Goal: Task Accomplishment & Management: Use online tool/utility

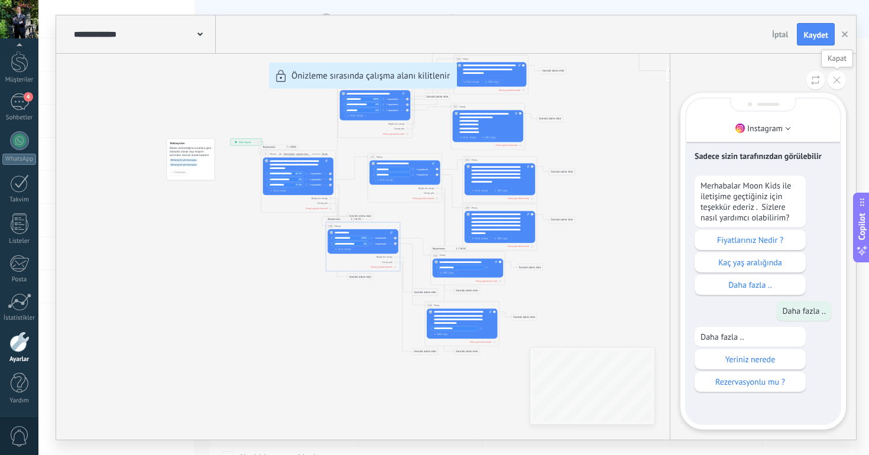
click at [841, 77] on button at bounding box center [836, 80] width 18 height 18
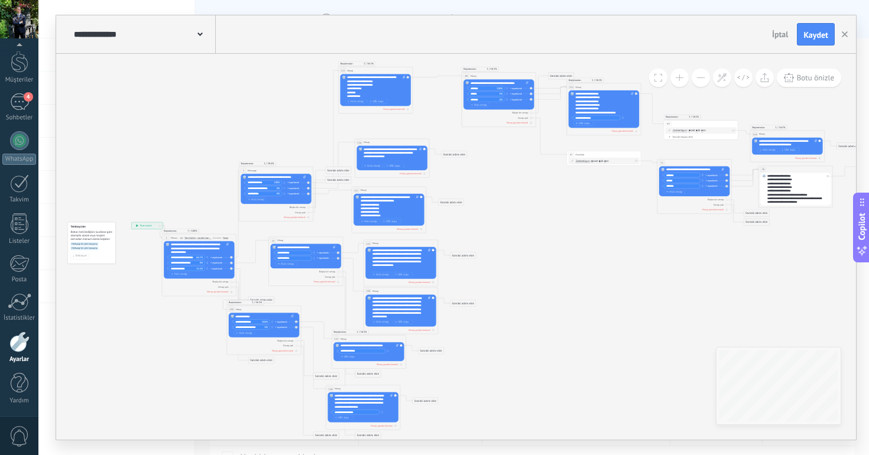
drag, startPoint x: 714, startPoint y: 205, endPoint x: 615, endPoint y: 289, distance: 129.5
click at [615, 289] on icon at bounding box center [546, 253] width 1017 height 558
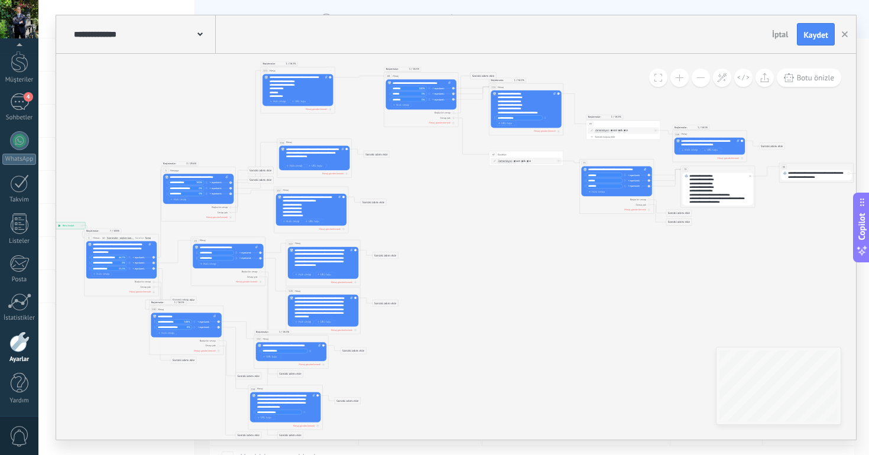
drag, startPoint x: 636, startPoint y: 283, endPoint x: 558, endPoint y: 283, distance: 77.4
click at [558, 283] on icon at bounding box center [469, 253] width 1017 height 558
click at [799, 79] on span "Botu önizle" at bounding box center [814, 78] width 37 height 10
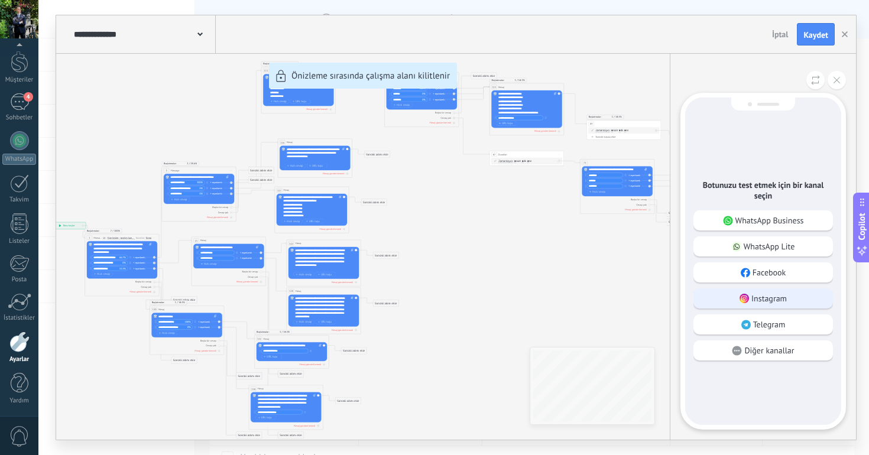
click at [736, 299] on div "Instagram" at bounding box center [762, 298] width 139 height 20
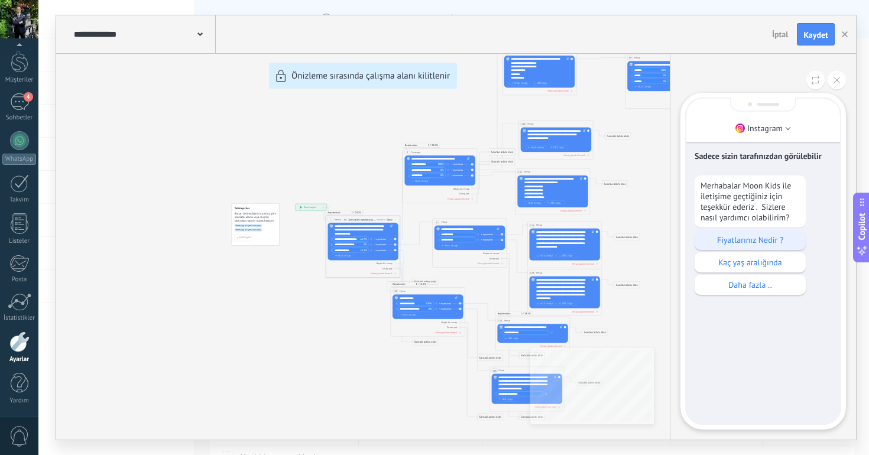
click at [730, 247] on div "Fiyatlarınız Nedir ?" at bounding box center [749, 240] width 111 height 20
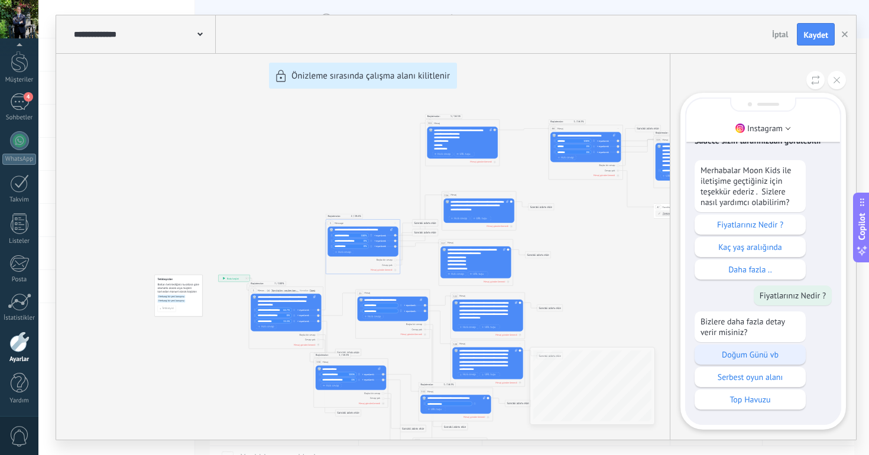
click at [751, 349] on p "Doğum Günü vb" at bounding box center [749, 354] width 99 height 11
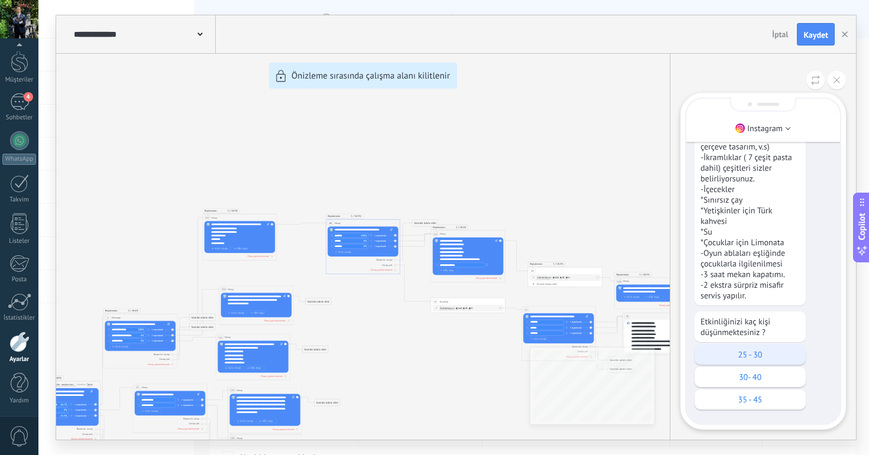
click at [750, 353] on p "25 - 30" at bounding box center [749, 354] width 99 height 11
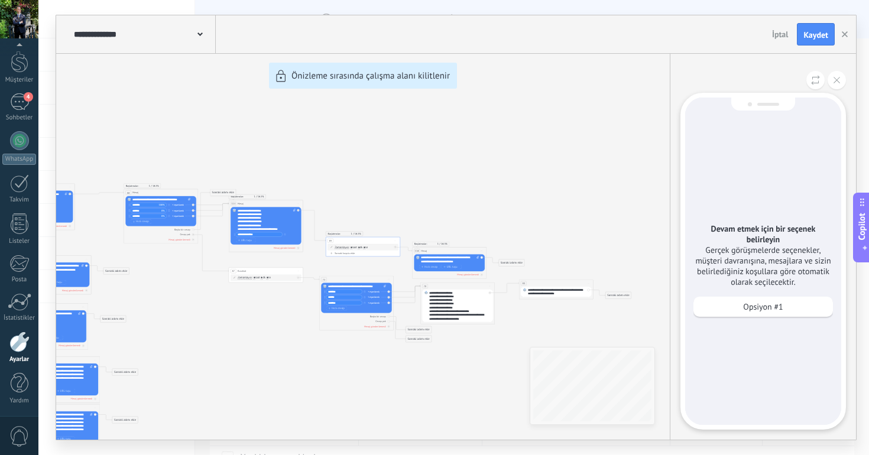
click at [541, 292] on div "**********" at bounding box center [455, 227] width 799 height 424
click at [539, 223] on div "**********" at bounding box center [455, 227] width 799 height 424
click at [724, 300] on div "Opsiyon #1" at bounding box center [762, 307] width 139 height 20
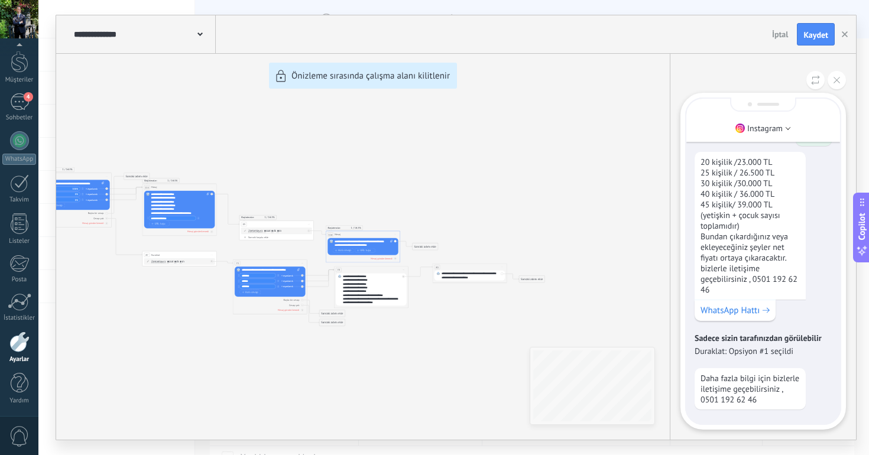
click at [801, 86] on div at bounding box center [762, 80] width 165 height 18
click at [808, 81] on button at bounding box center [815, 80] width 18 height 18
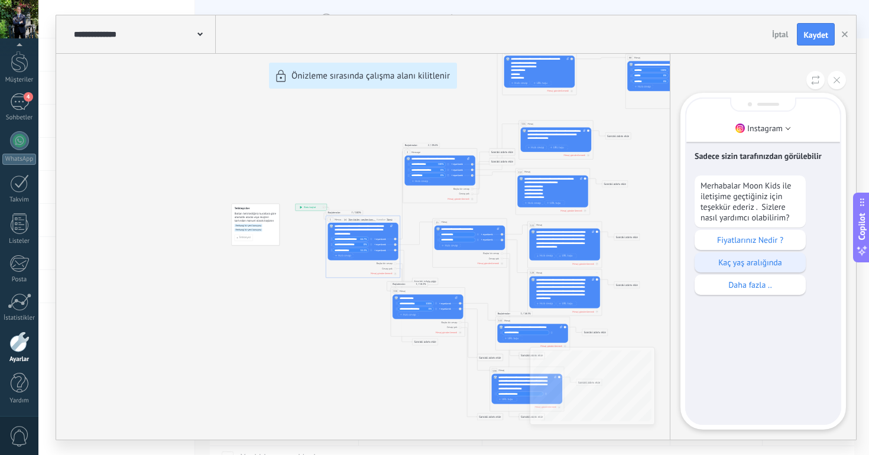
click at [729, 268] on p "Kaç yaş aralığında" at bounding box center [749, 262] width 99 height 11
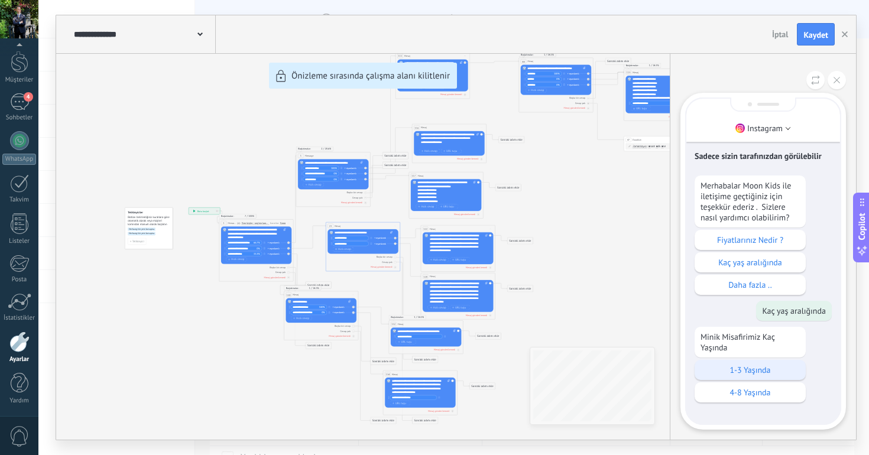
click at [718, 379] on div "1-3 Yaşında" at bounding box center [749, 370] width 111 height 20
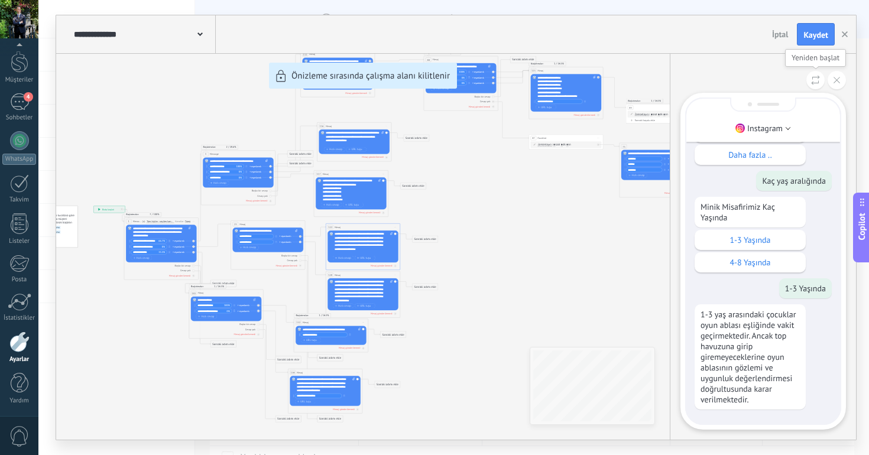
click at [808, 82] on button at bounding box center [815, 80] width 18 height 18
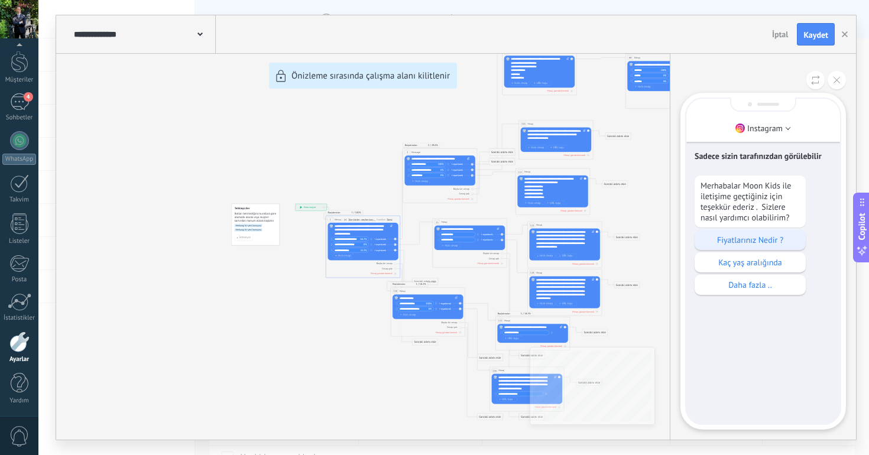
click at [733, 241] on p "Fiyatlarınız Nedir ?" at bounding box center [749, 240] width 99 height 11
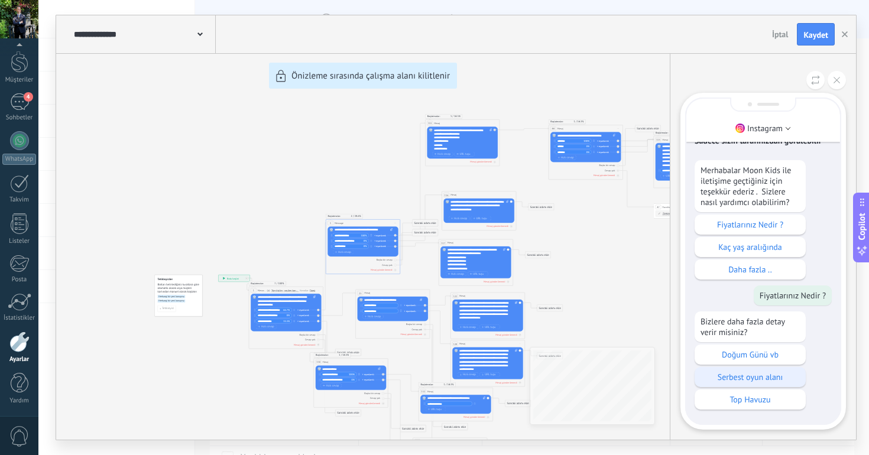
click at [726, 373] on p "Serbest oyun alanı" at bounding box center [749, 377] width 99 height 11
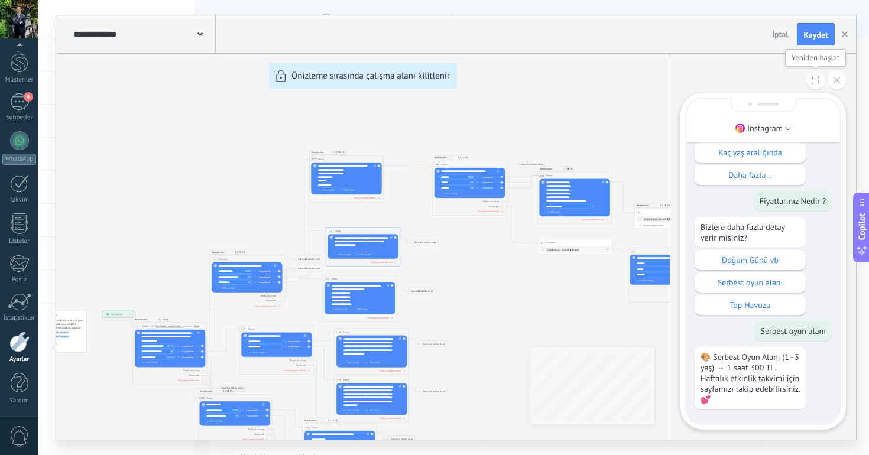
click at [809, 84] on button at bounding box center [815, 80] width 18 height 18
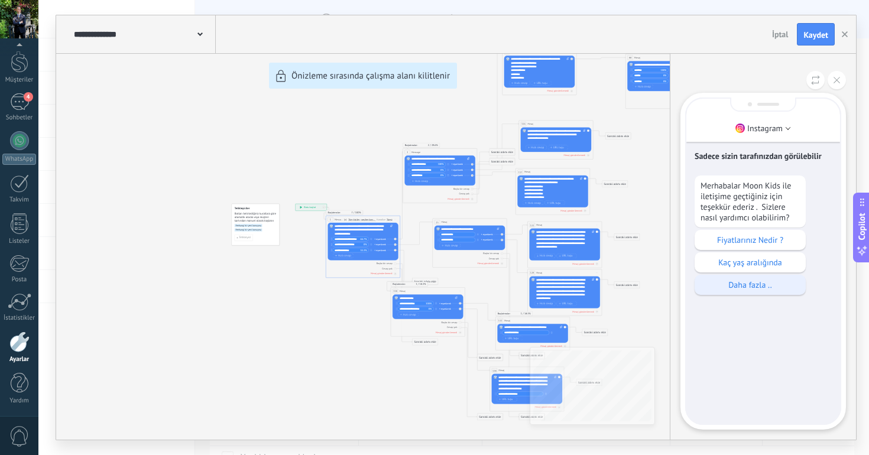
click at [729, 285] on p "Daha fazla .." at bounding box center [749, 284] width 99 height 11
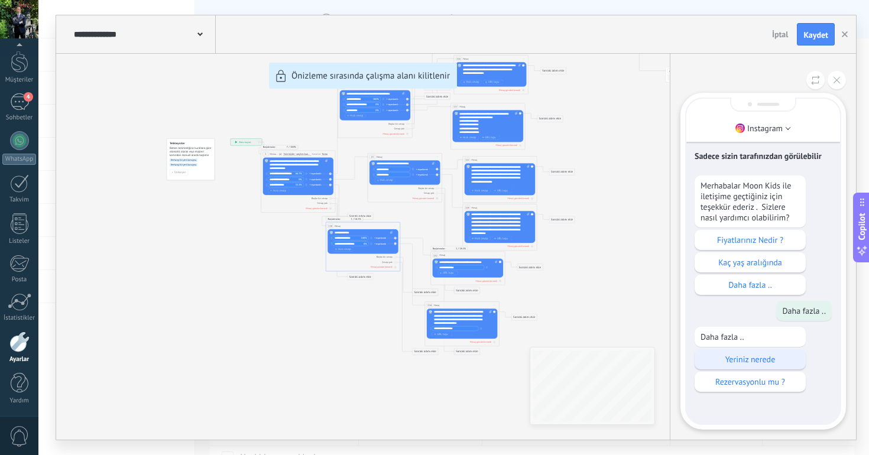
click at [720, 359] on p "Yeriniz nerede" at bounding box center [749, 359] width 99 height 11
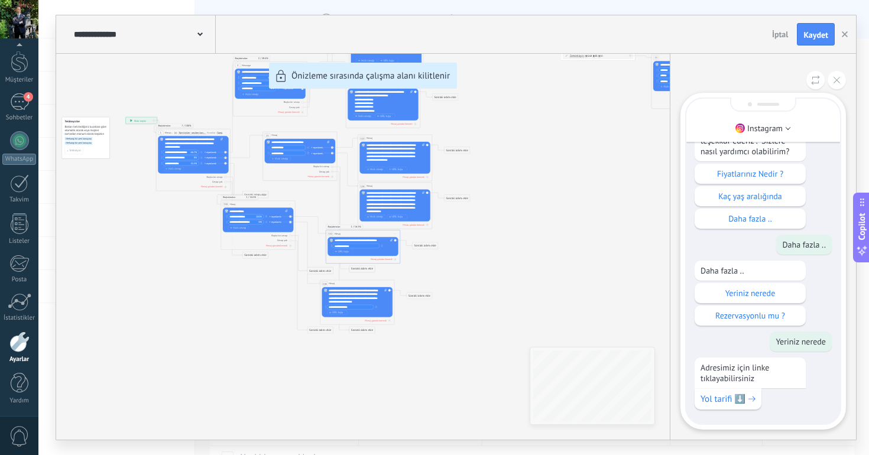
click at [807, 77] on button at bounding box center [815, 80] width 18 height 18
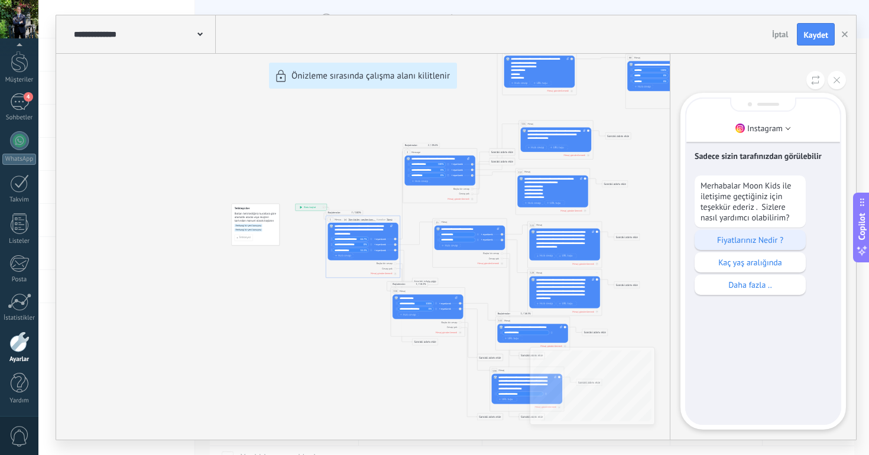
click at [734, 248] on div "Fiyatlarınız Nedir ?" at bounding box center [749, 240] width 111 height 20
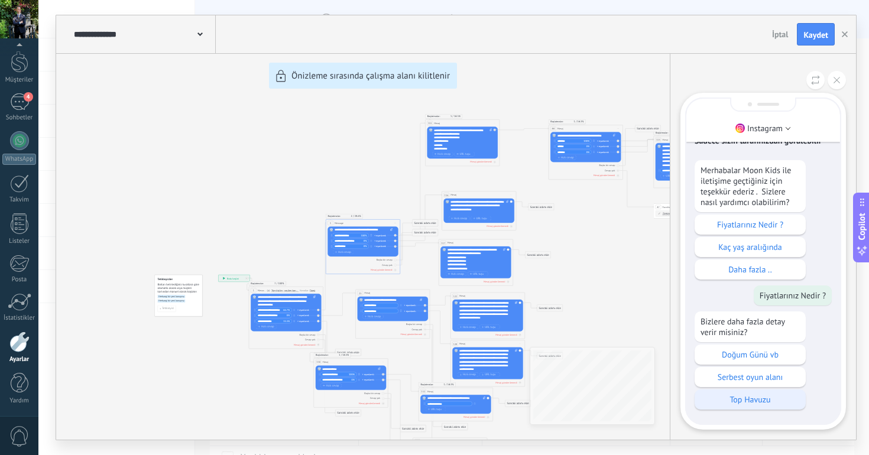
click at [726, 400] on p "Top Havuzu" at bounding box center [749, 399] width 99 height 11
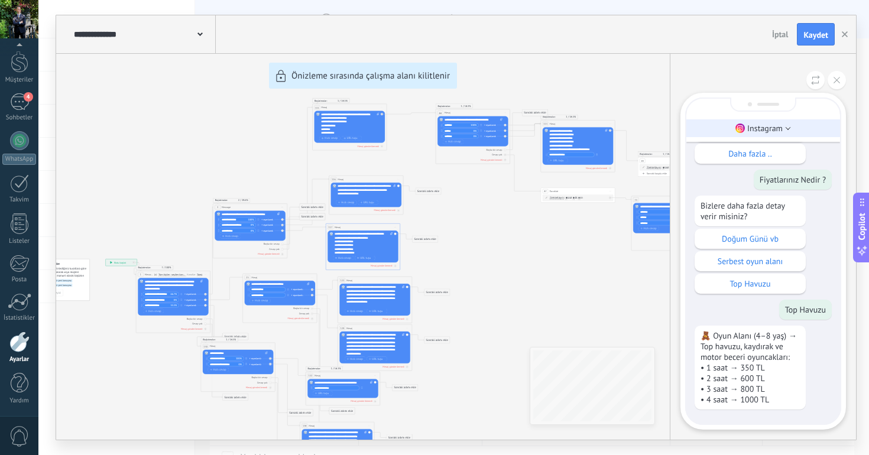
click at [779, 125] on p "Instagram" at bounding box center [764, 128] width 35 height 11
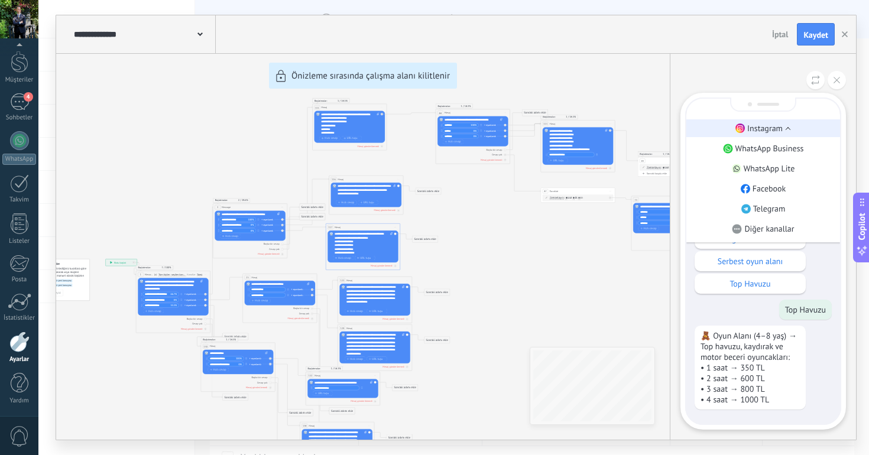
click at [764, 126] on p "Instagram" at bounding box center [764, 128] width 35 height 11
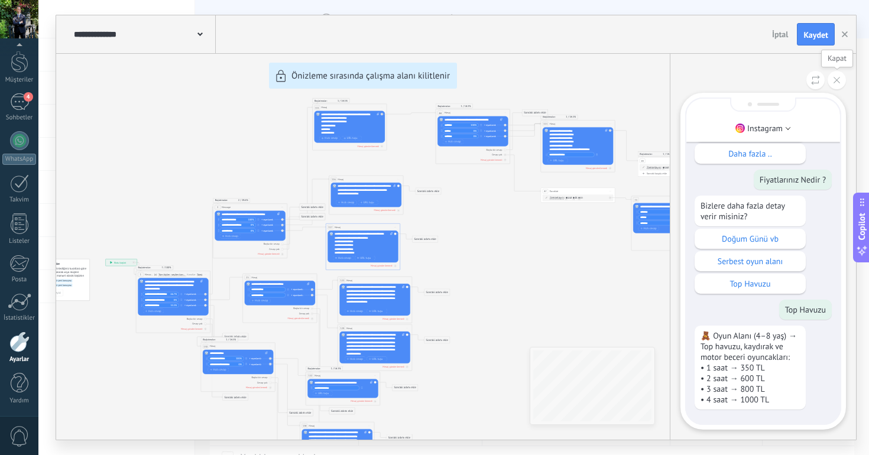
click at [831, 80] on button at bounding box center [836, 80] width 18 height 18
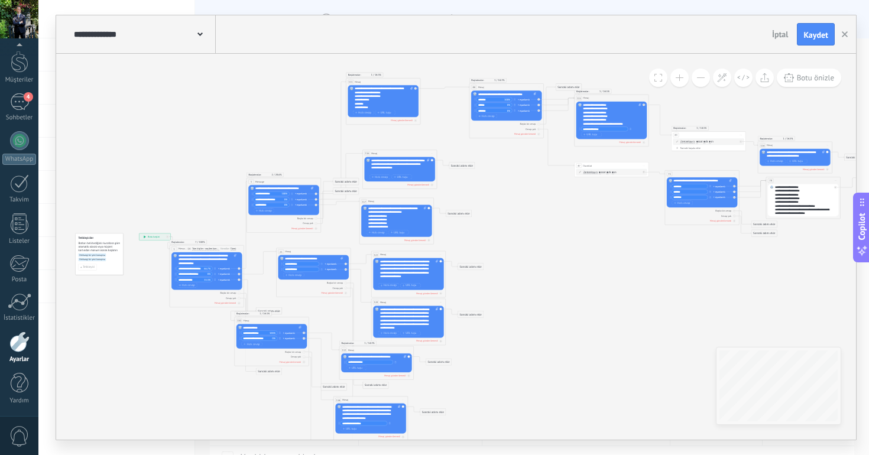
drag, startPoint x: 553, startPoint y: 269, endPoint x: 600, endPoint y: 228, distance: 62.4
click at [600, 228] on icon at bounding box center [554, 264] width 1017 height 558
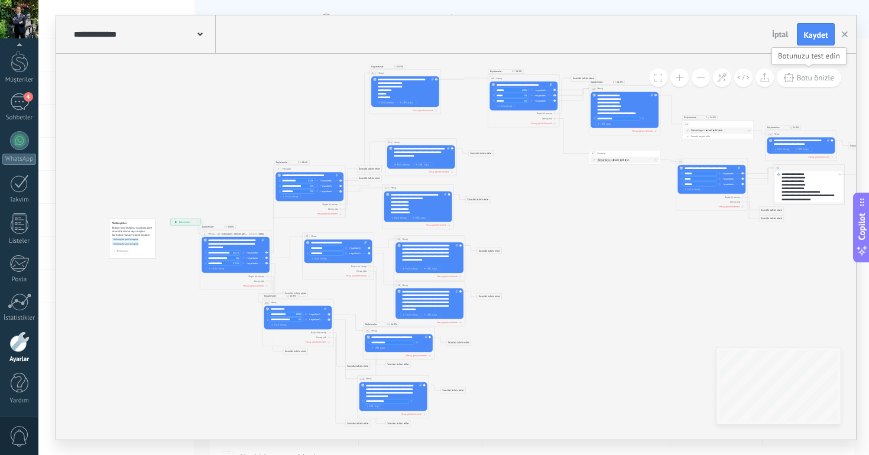
click at [808, 76] on span "Botu önizle" at bounding box center [814, 78] width 37 height 10
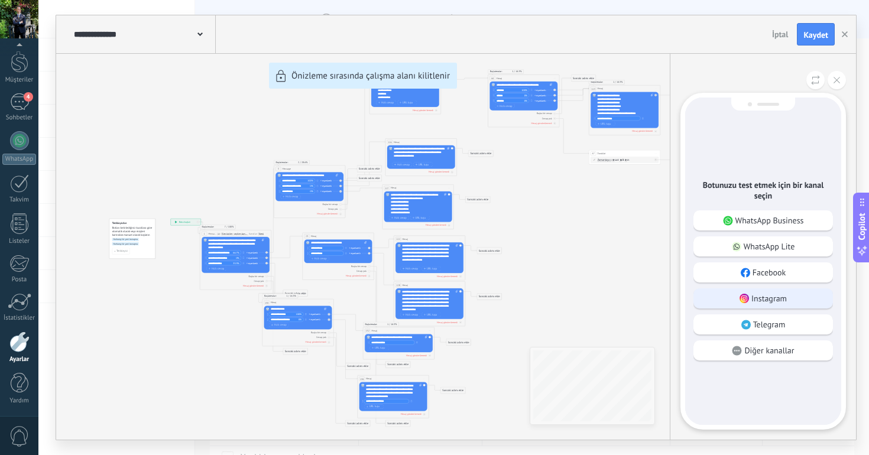
click at [719, 307] on div "Instagram" at bounding box center [762, 298] width 139 height 20
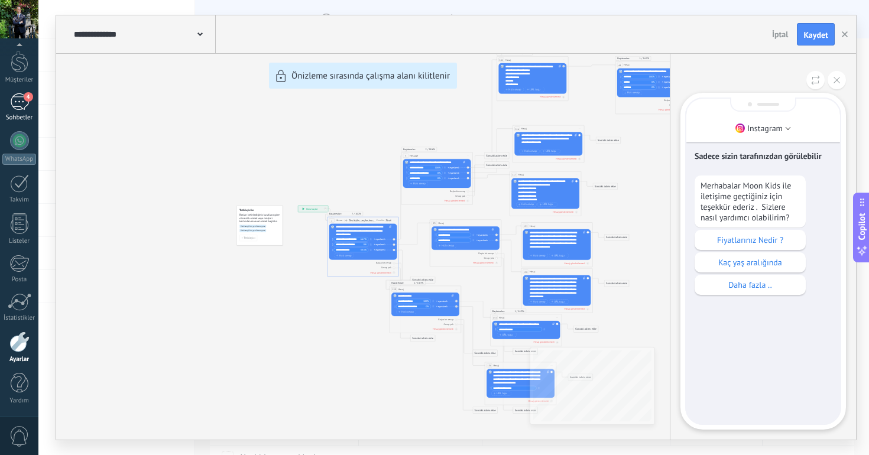
click at [11, 97] on div "4" at bounding box center [19, 101] width 19 height 17
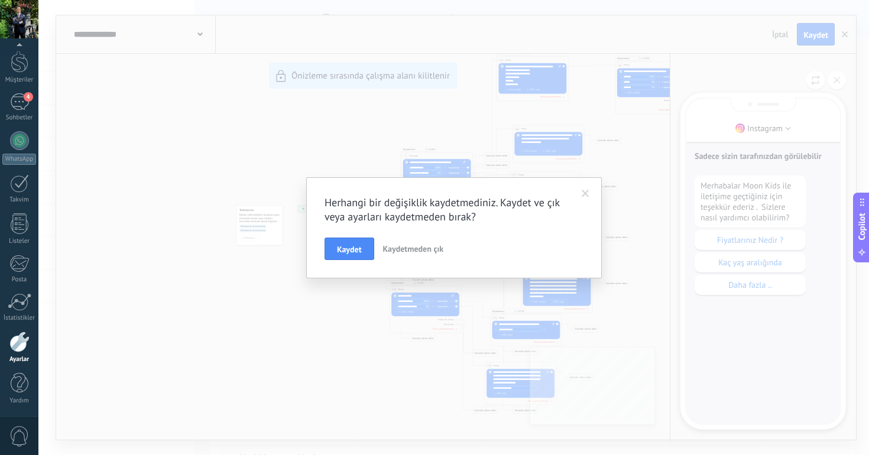
click at [389, 250] on span "Kaydetmeden çık" at bounding box center [413, 248] width 61 height 11
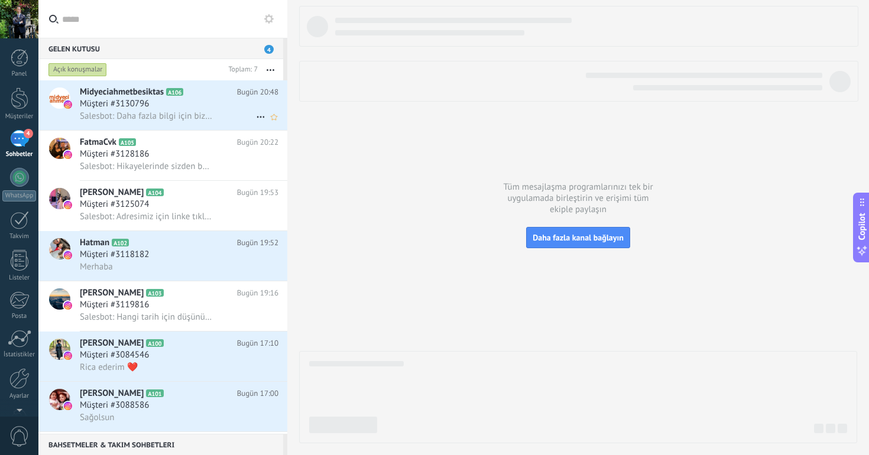
click at [173, 110] on span "Salesbot: Daha fazla bilgi için bizlerle iletişime geçebilirsiniz , ‪0501 192 6…" at bounding box center [147, 115] width 134 height 11
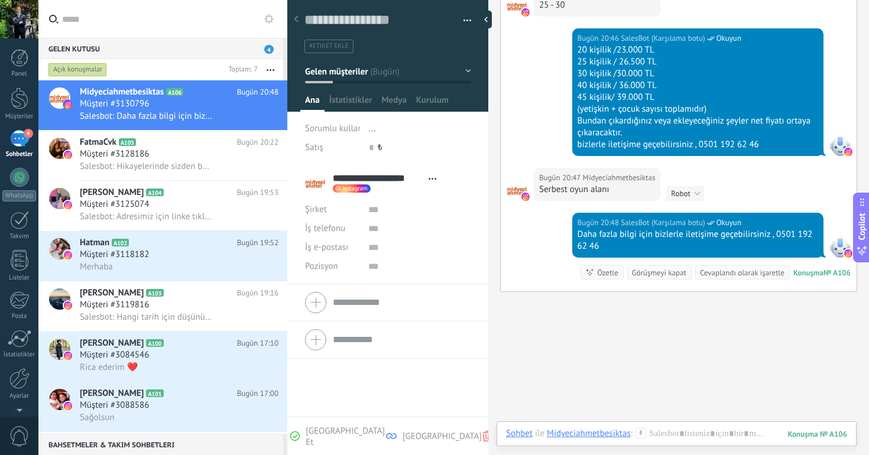
scroll to position [678, 0]
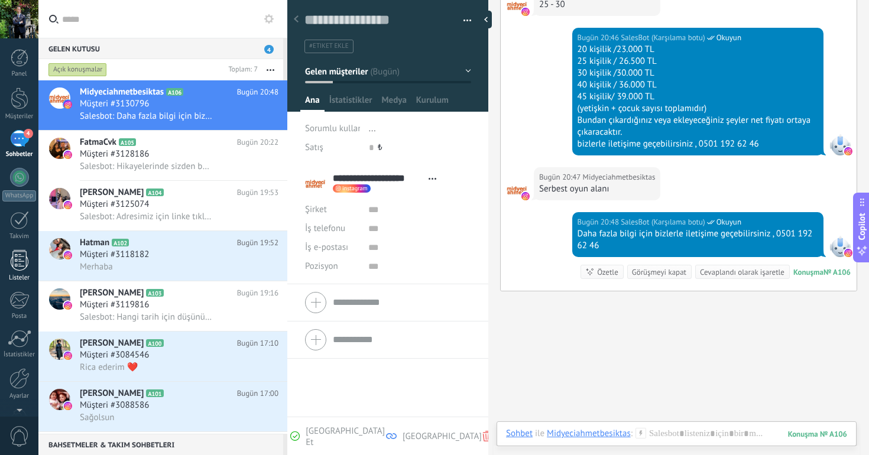
click at [9, 258] on link "Listeler" at bounding box center [19, 266] width 38 height 32
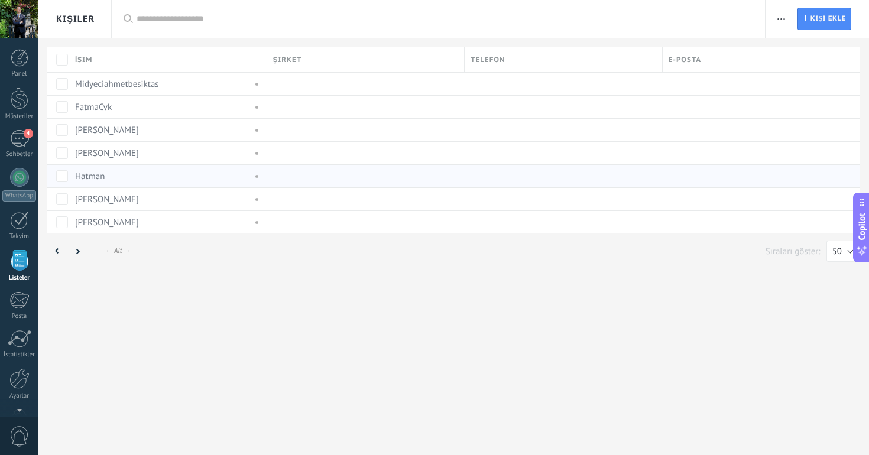
scroll to position [31, 0]
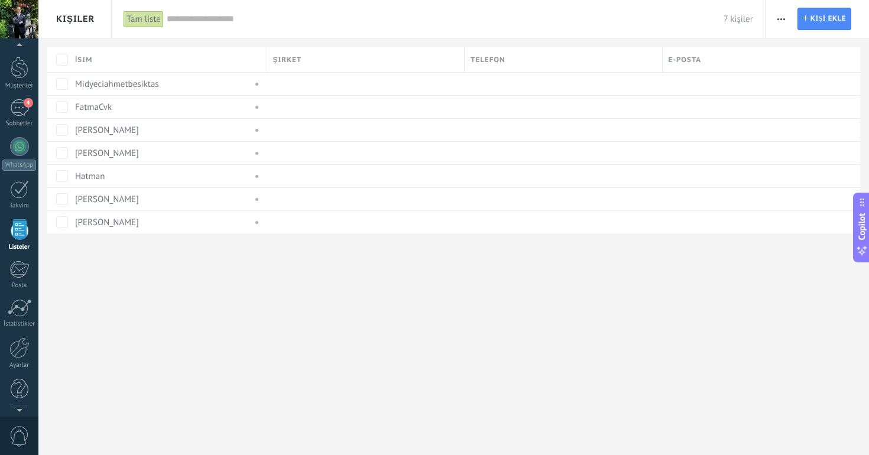
click at [778, 21] on span "button" at bounding box center [781, 19] width 8 height 22
click at [551, 21] on input "text" at bounding box center [445, 19] width 557 height 12
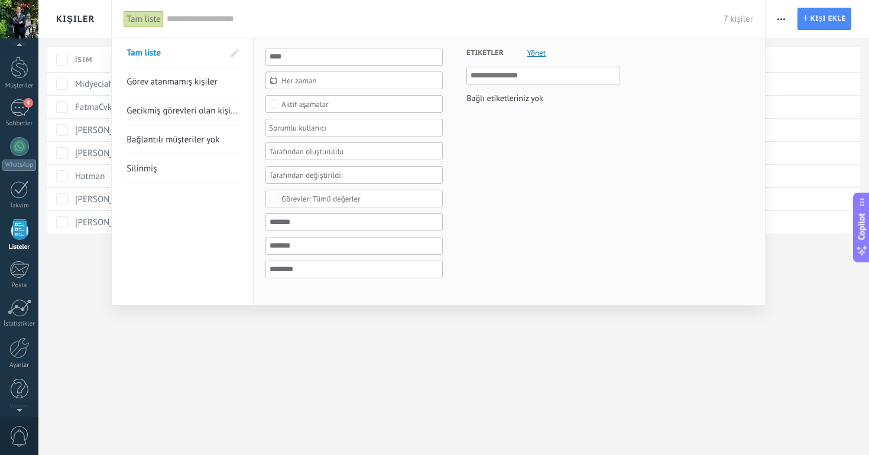
click at [360, 337] on div at bounding box center [434, 227] width 869 height 455
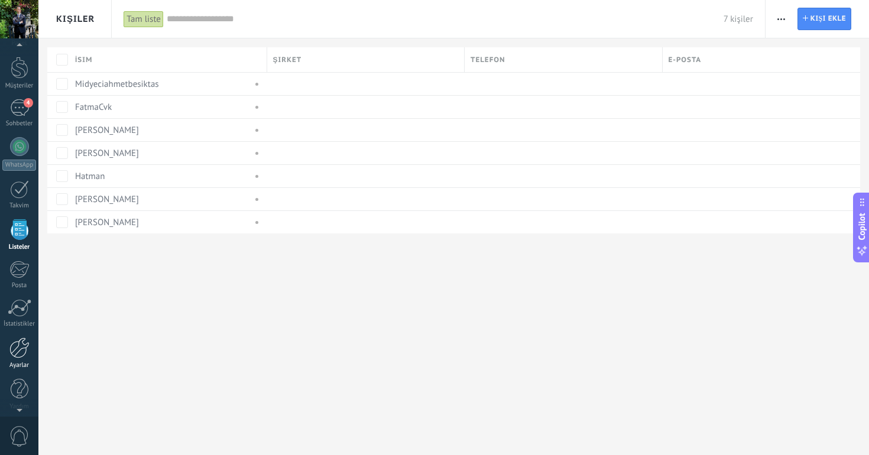
click at [15, 360] on link "Ayarlar" at bounding box center [19, 353] width 38 height 32
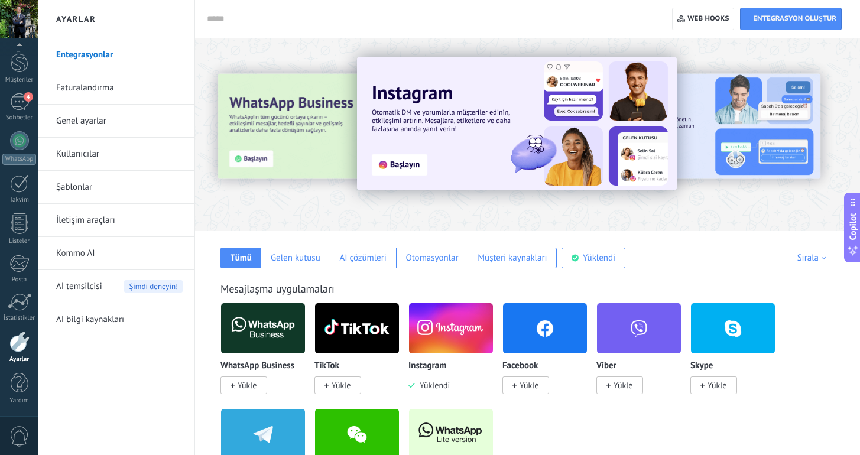
click at [77, 225] on link "İletişim araçları" at bounding box center [119, 220] width 126 height 33
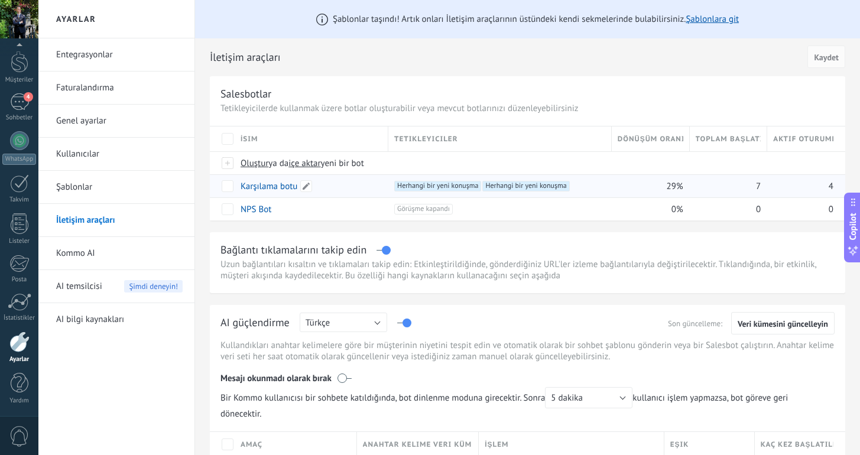
click at [336, 188] on div "Karşılama botu" at bounding box center [309, 186] width 148 height 22
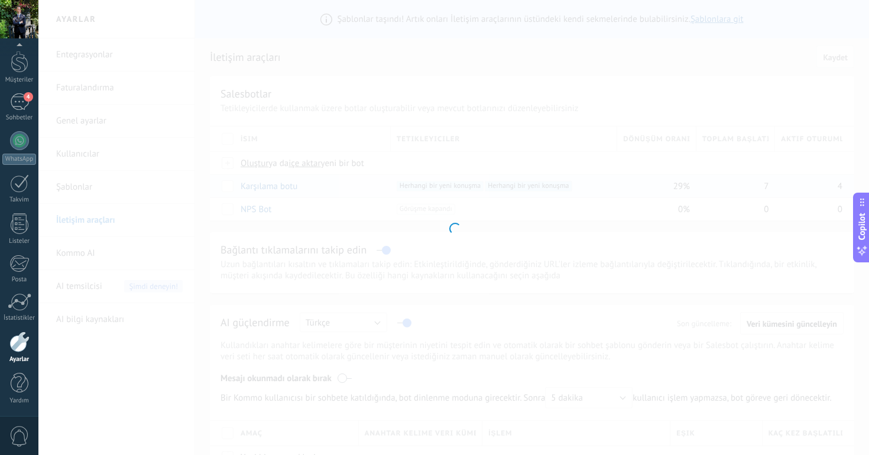
type input "**********"
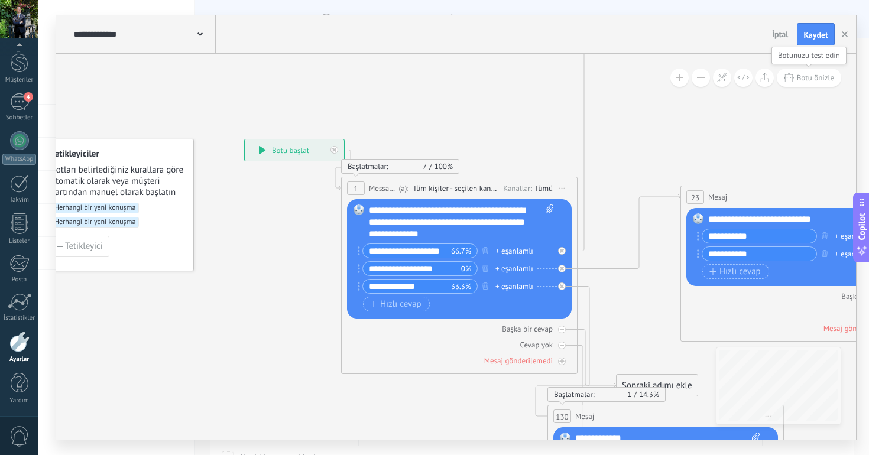
click at [796, 80] on span "Botu önizle" at bounding box center [814, 78] width 37 height 10
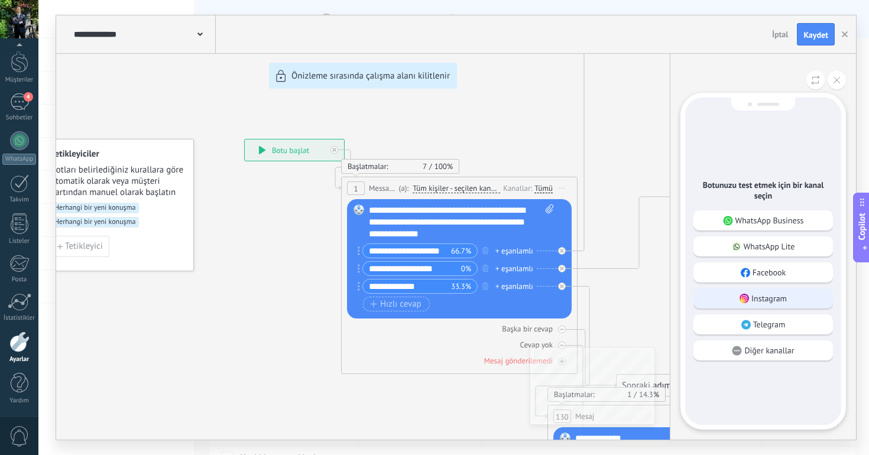
click at [722, 294] on div "Instagram" at bounding box center [762, 298] width 139 height 20
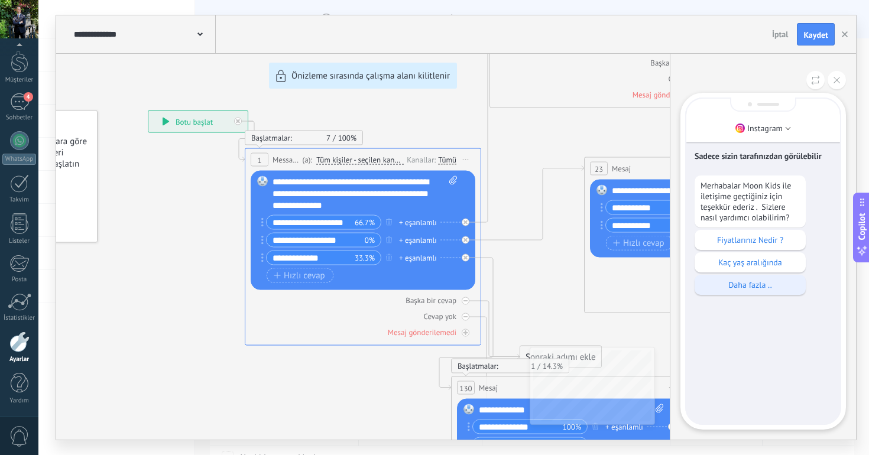
click at [730, 288] on p "Daha fazla .." at bounding box center [749, 284] width 99 height 11
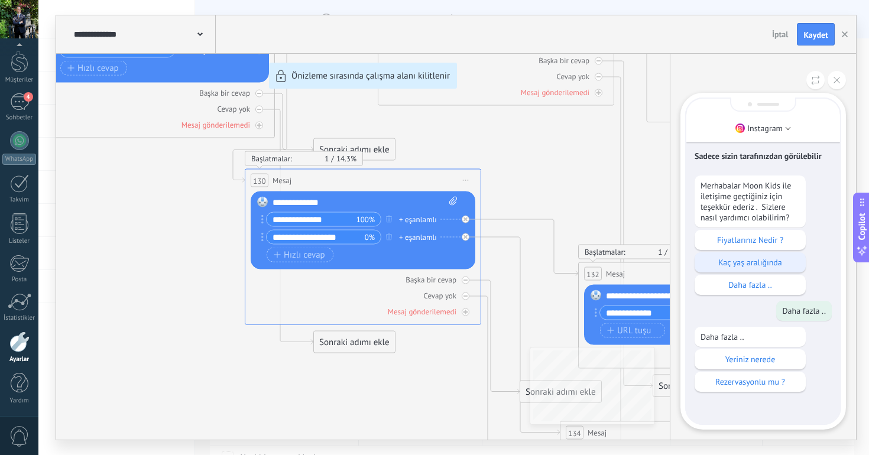
click at [743, 258] on div "Kaç yaş aralığında" at bounding box center [749, 262] width 111 height 20
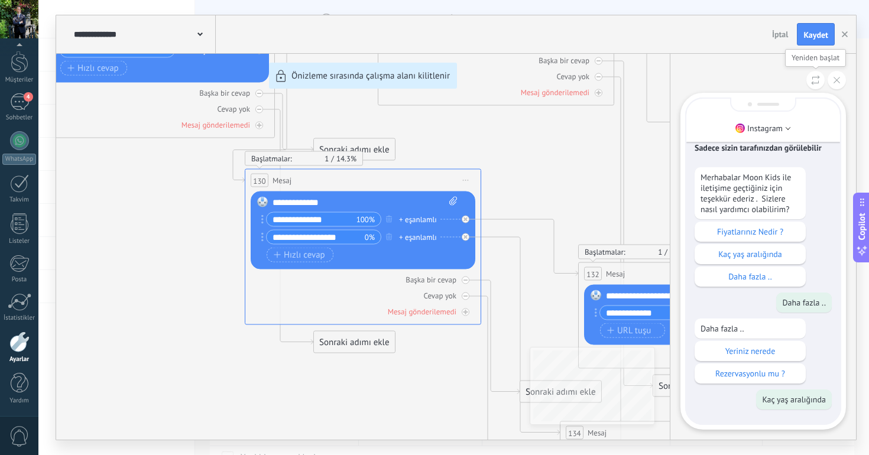
click at [815, 73] on button at bounding box center [815, 80] width 18 height 18
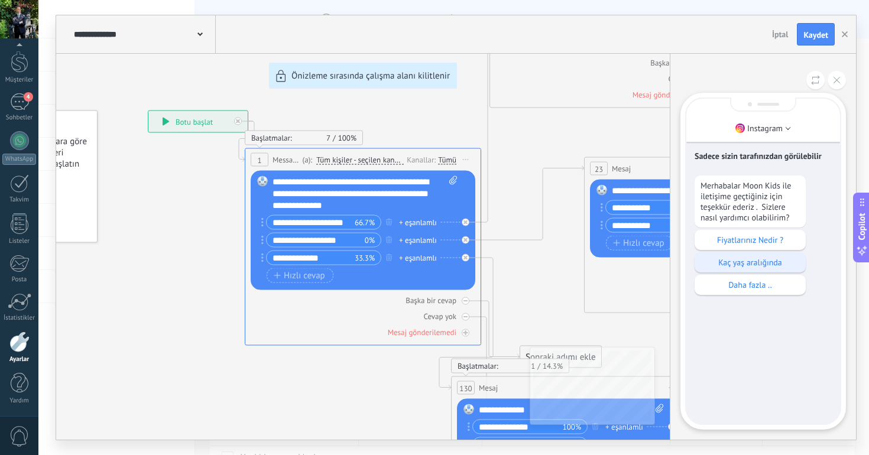
click at [738, 268] on p "Kaç yaş aralığında" at bounding box center [749, 262] width 99 height 11
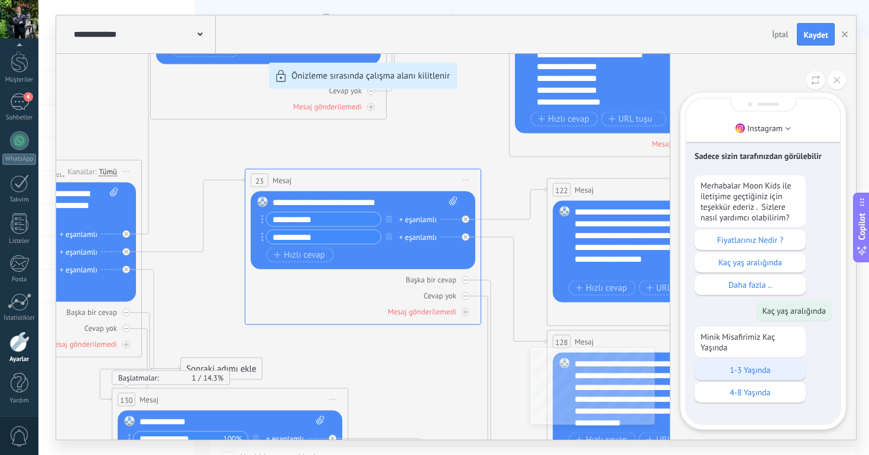
click at [724, 373] on p "1-3 Yaşında" at bounding box center [749, 370] width 99 height 11
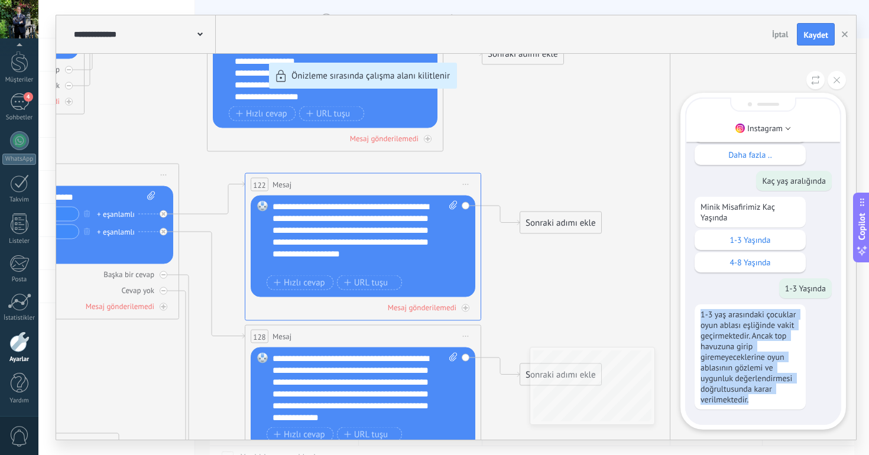
drag, startPoint x: 700, startPoint y: 310, endPoint x: 749, endPoint y: 400, distance: 102.6
click at [749, 400] on div "1-3 yaş arasındaki çocuklar oyun ablası eşliğinde vakit geçirmektedir. Ancak to…" at bounding box center [749, 356] width 111 height 105
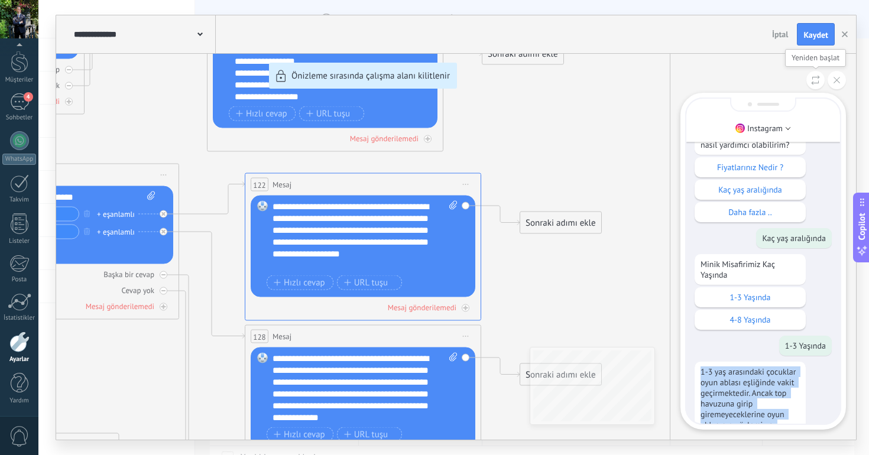
click at [817, 79] on icon at bounding box center [815, 80] width 9 height 10
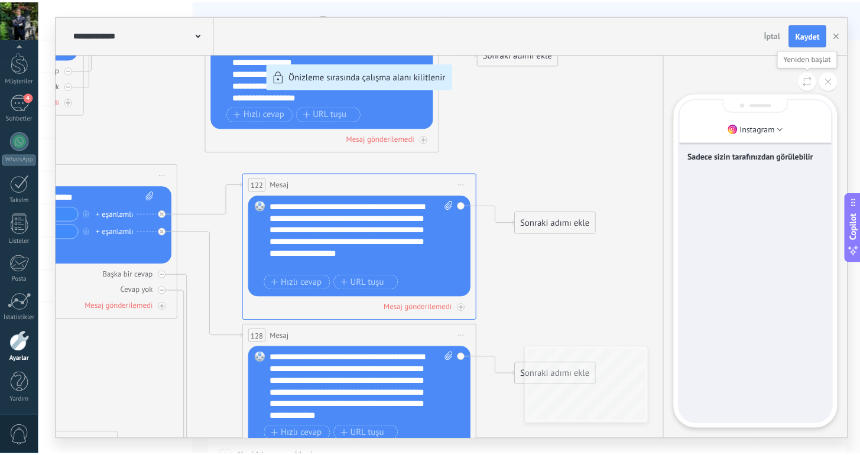
scroll to position [0, 0]
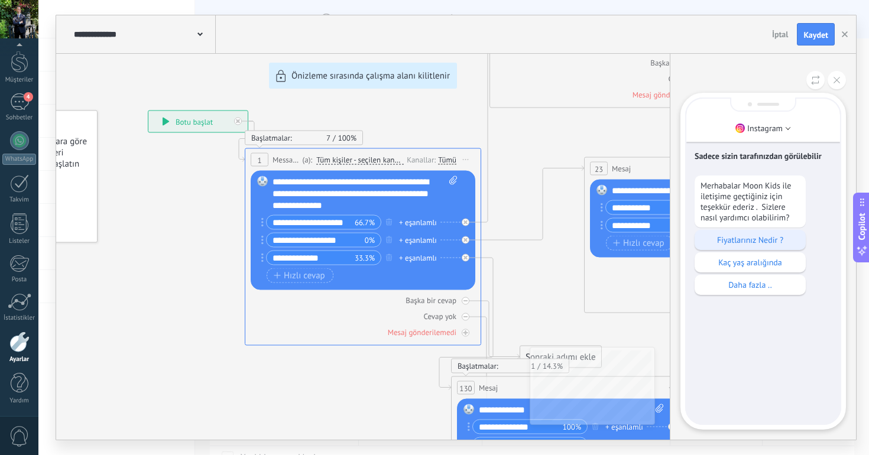
click at [726, 236] on p "Fiyatlarınız Nedir ?" at bounding box center [749, 240] width 99 height 11
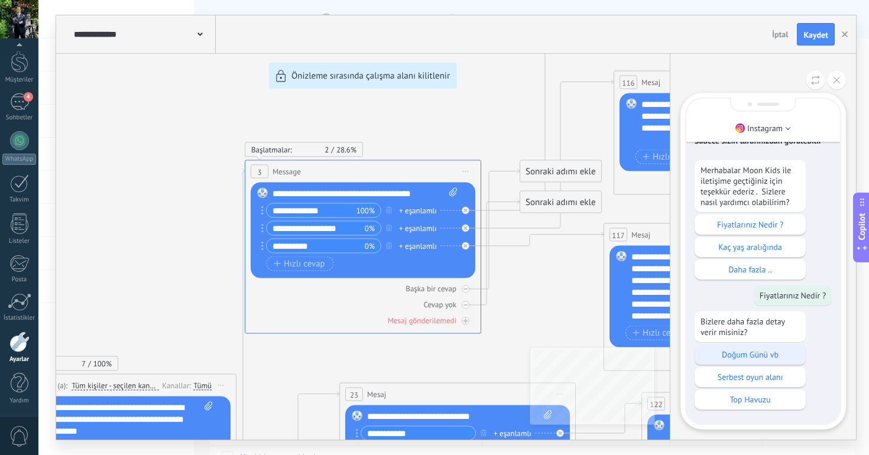
click at [723, 354] on p "Doğum Günü vb" at bounding box center [749, 354] width 99 height 11
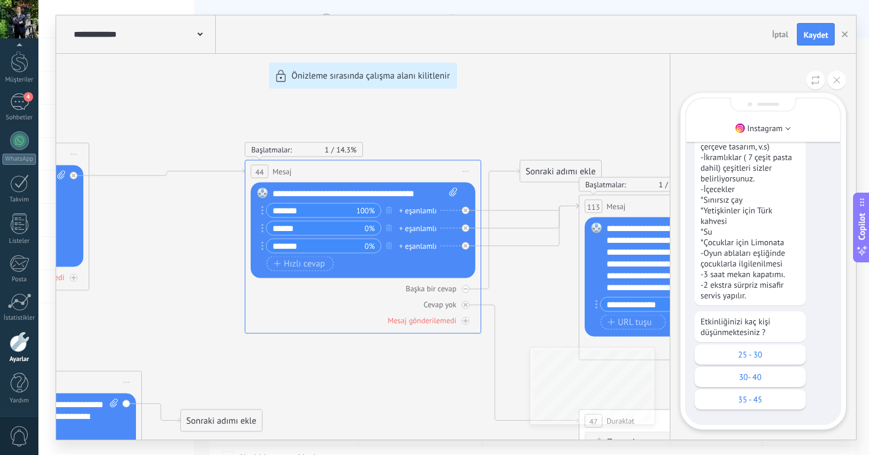
click at [827, 77] on button at bounding box center [836, 80] width 18 height 18
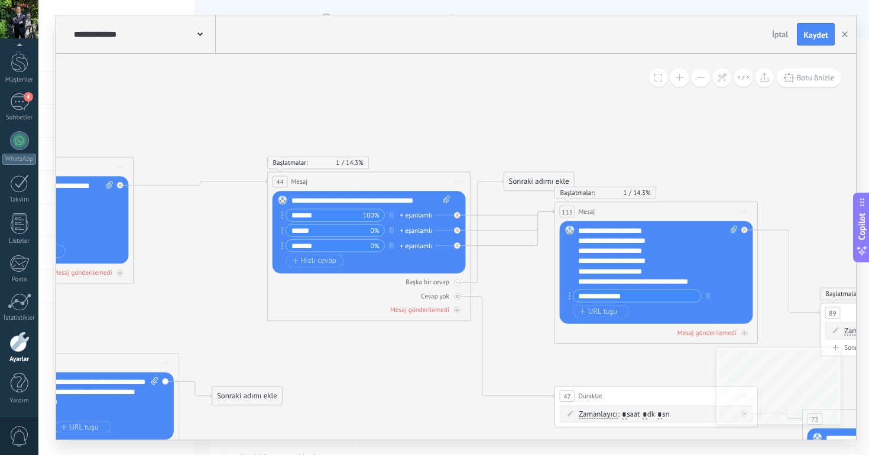
drag, startPoint x: 444, startPoint y: 388, endPoint x: 248, endPoint y: 268, distance: 230.4
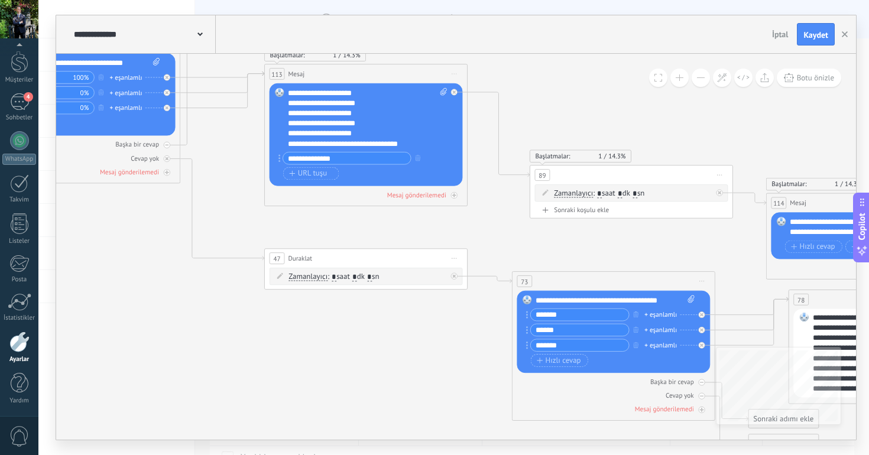
drag, startPoint x: 508, startPoint y: 377, endPoint x: 276, endPoint y: 327, distance: 237.6
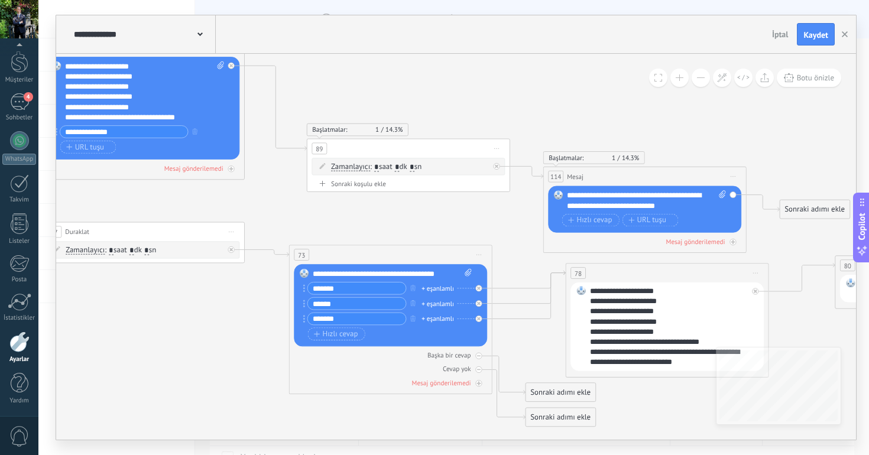
drag, startPoint x: 568, startPoint y: 230, endPoint x: 464, endPoint y: 222, distance: 104.3
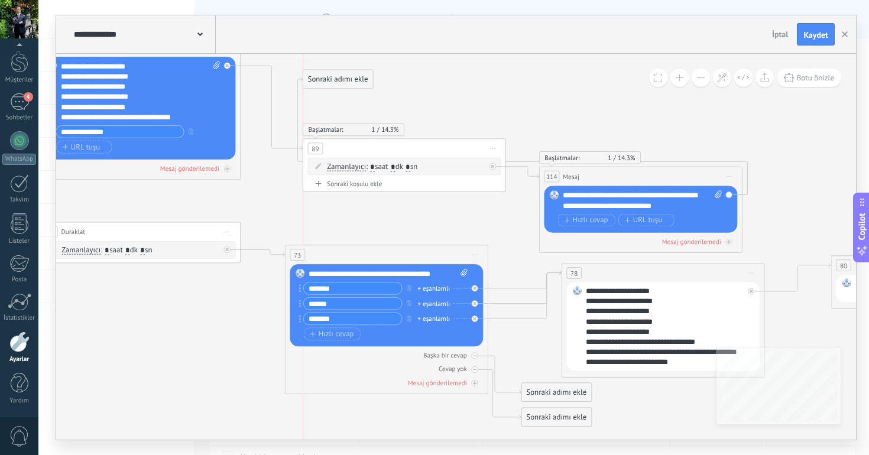
drag, startPoint x: 792, startPoint y: 212, endPoint x: 319, endPoint y: 85, distance: 490.0
click at [319, 85] on div "Sonraki adımı ekle" at bounding box center [337, 79] width 69 height 17
drag, startPoint x: 340, startPoint y: 87, endPoint x: 811, endPoint y: 149, distance: 475.1
click at [811, 149] on div "Sonraki adımı ekle" at bounding box center [811, 143] width 69 height 17
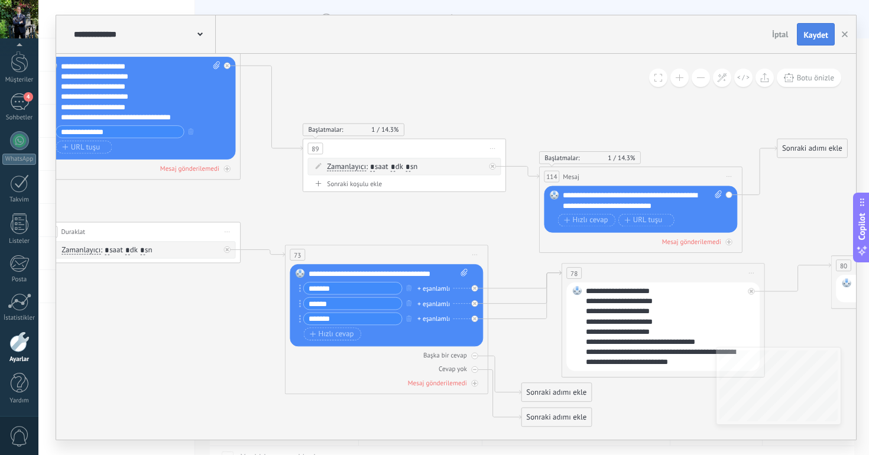
click at [817, 34] on span "Kaydet" at bounding box center [815, 35] width 25 height 8
click at [848, 31] on button "button" at bounding box center [844, 34] width 18 height 22
